Goal: Use online tool/utility

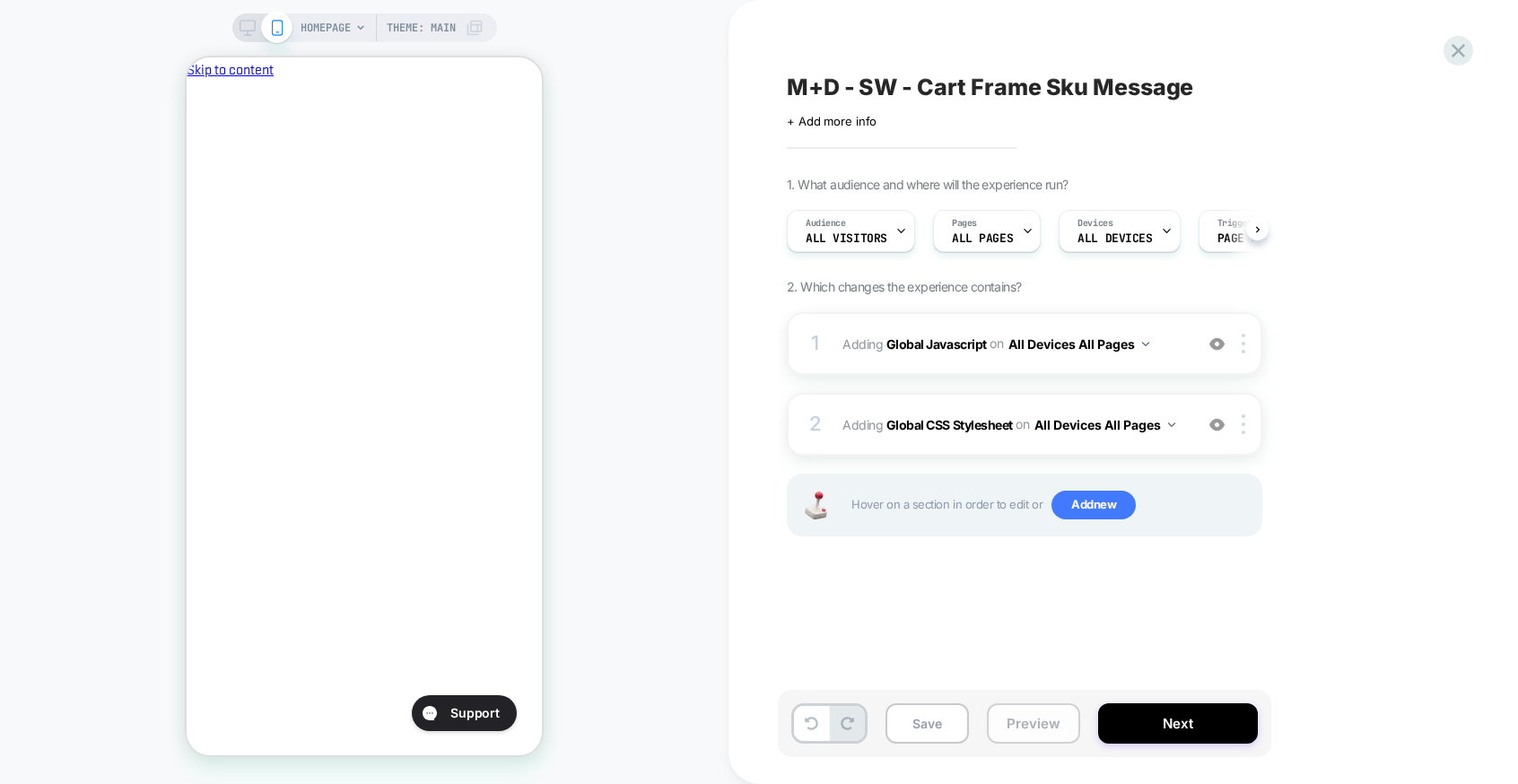
click at [1025, 724] on button "Preview" at bounding box center [1033, 724] width 94 height 41
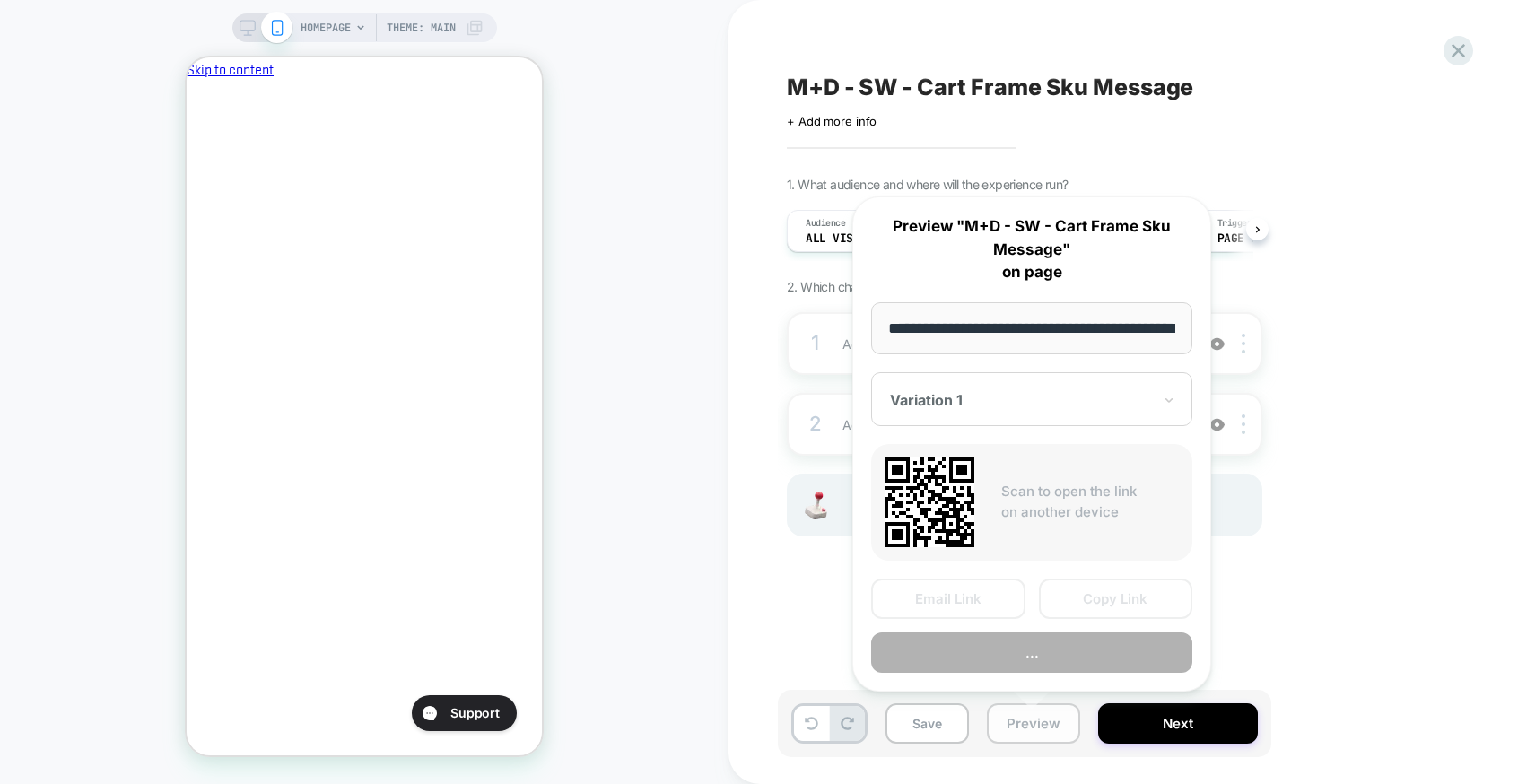
scroll to position [0, 75]
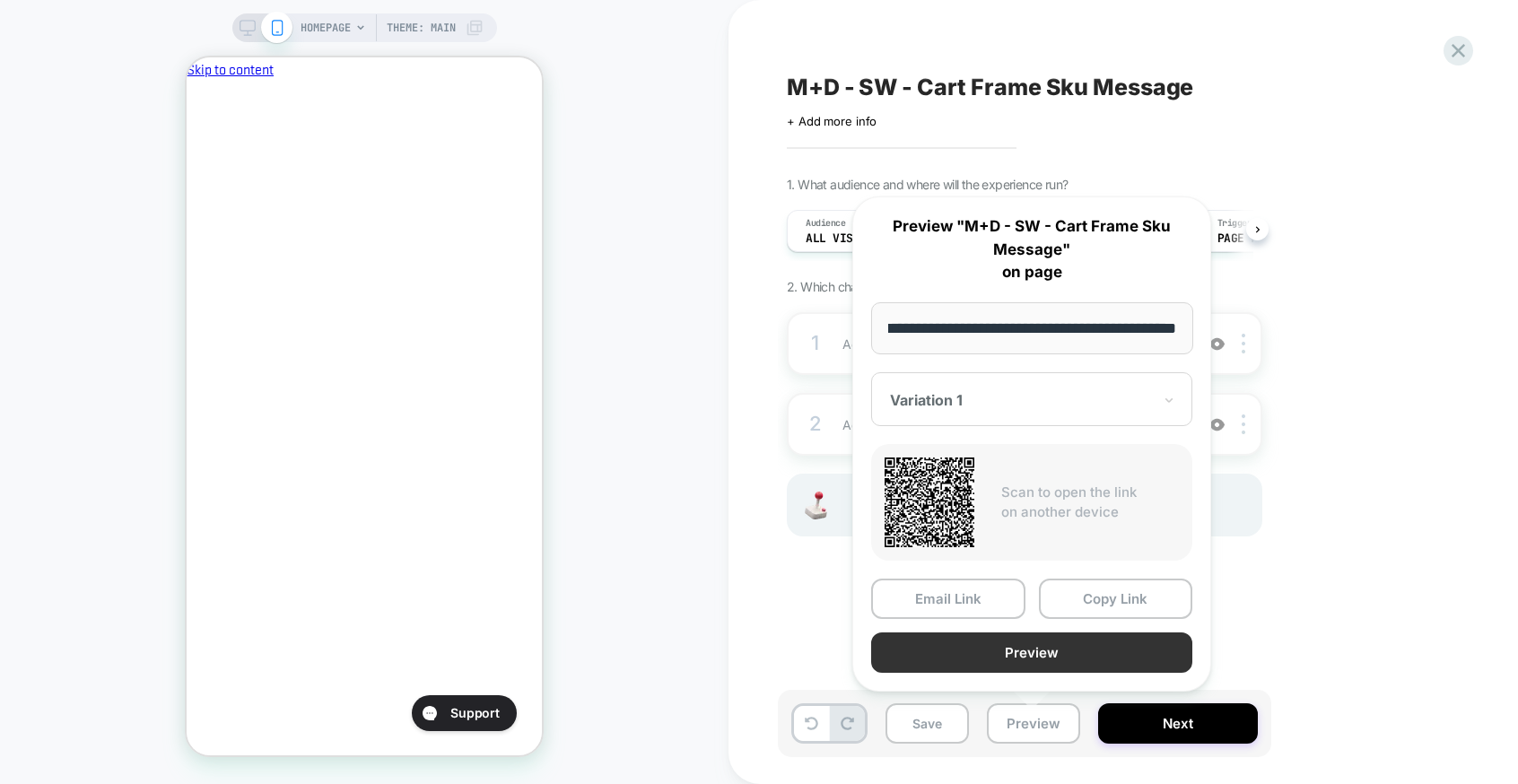
click at [1031, 640] on button "Preview" at bounding box center [1031, 652] width 322 height 41
